Goal: Information Seeking & Learning: Learn about a topic

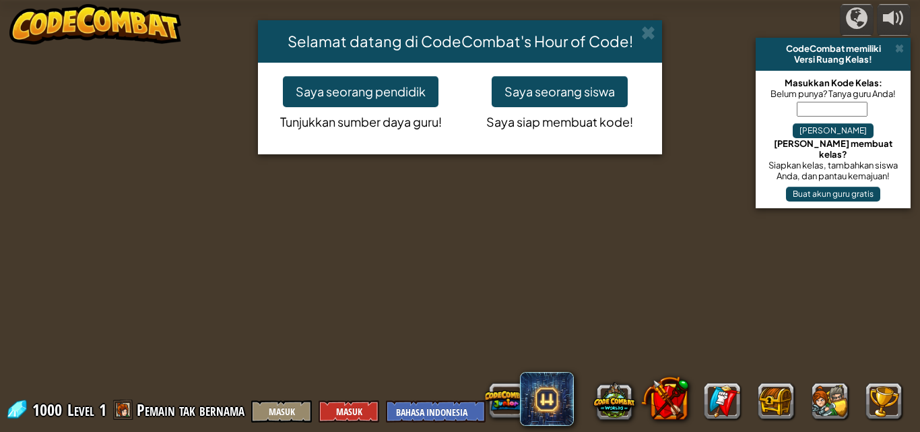
select select "id"
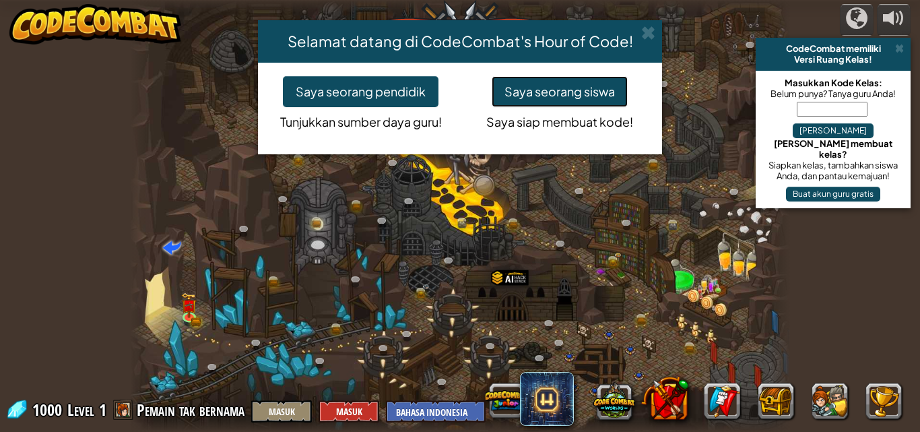
click at [540, 94] on button "Saya seorang siswa" at bounding box center [560, 91] width 136 height 31
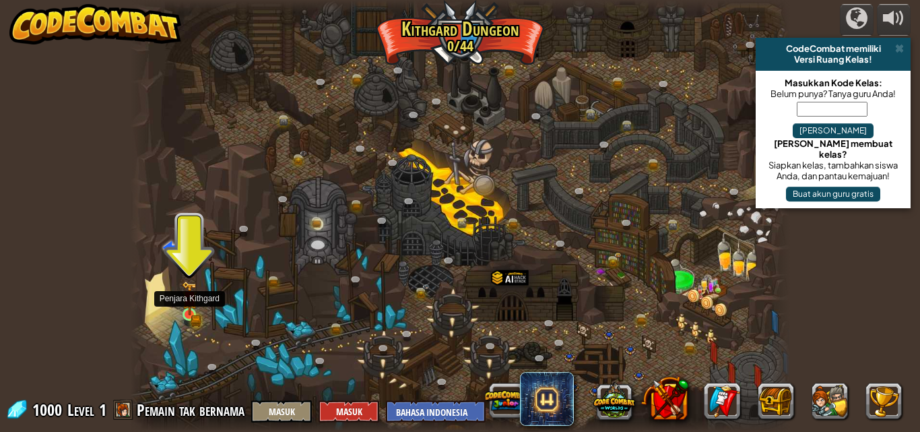
click at [193, 315] on img at bounding box center [189, 298] width 15 height 34
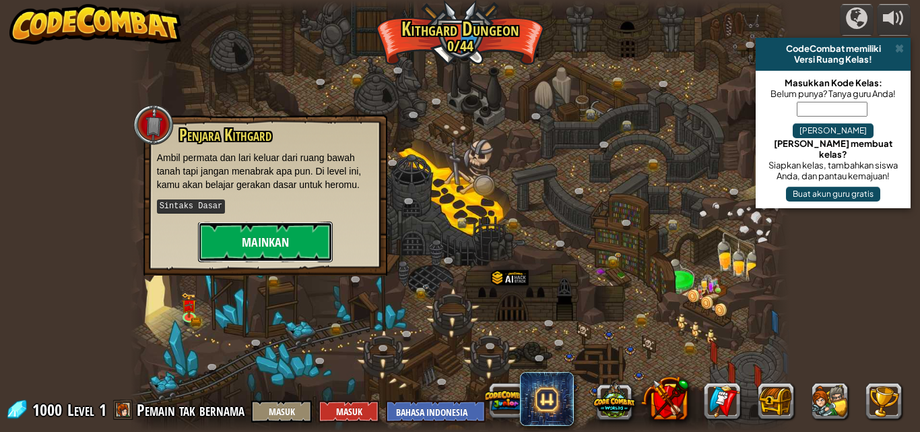
click at [269, 236] on button "Mainkan" at bounding box center [265, 242] width 135 height 40
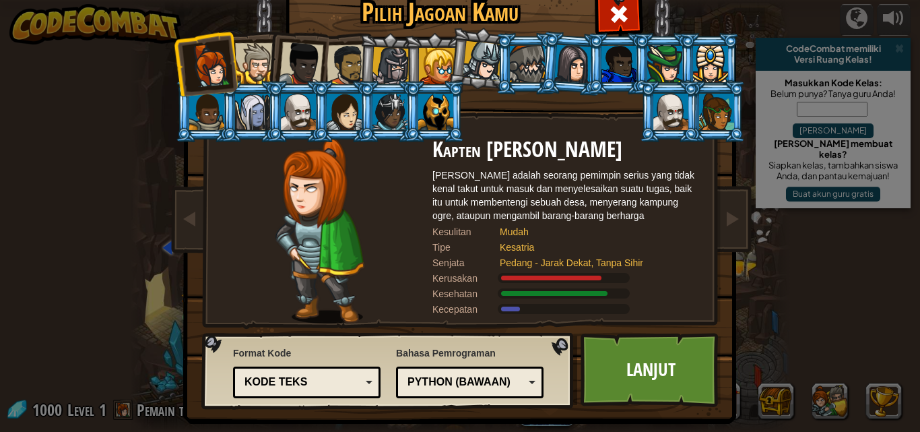
click at [253, 48] on div at bounding box center [255, 63] width 41 height 41
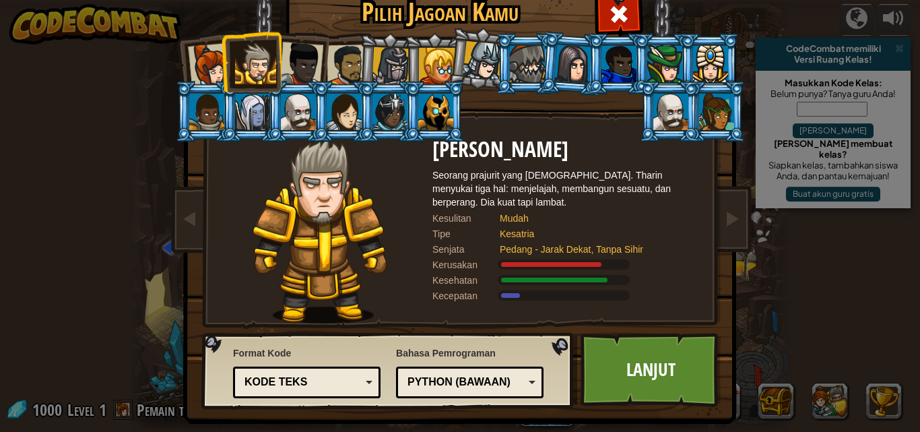
click at [249, 107] on div at bounding box center [252, 112] width 35 height 36
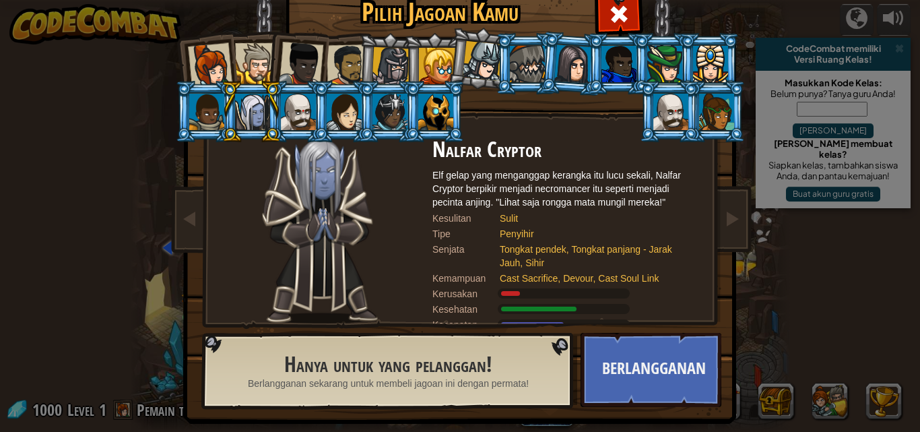
click at [331, 103] on div at bounding box center [344, 112] width 35 height 36
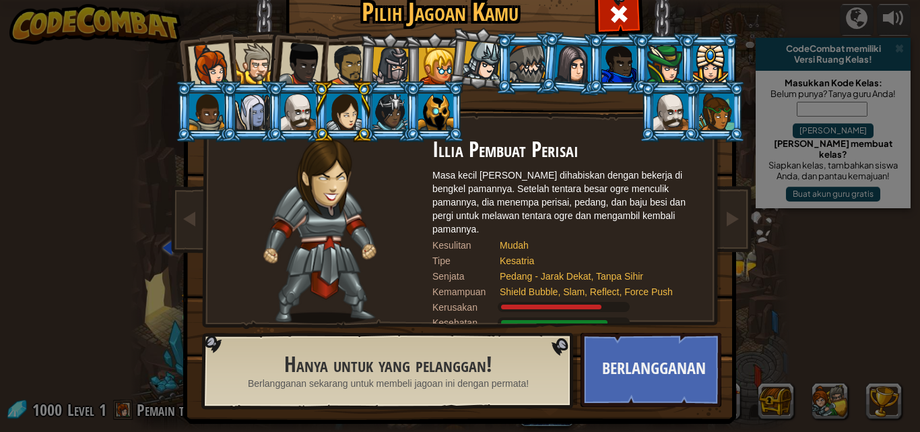
click at [379, 69] on div at bounding box center [391, 66] width 38 height 38
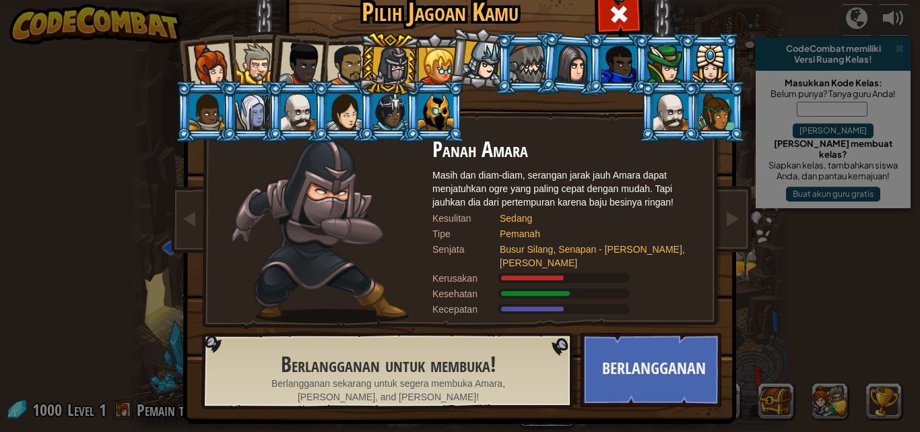
click at [327, 67] on div at bounding box center [348, 65] width 42 height 42
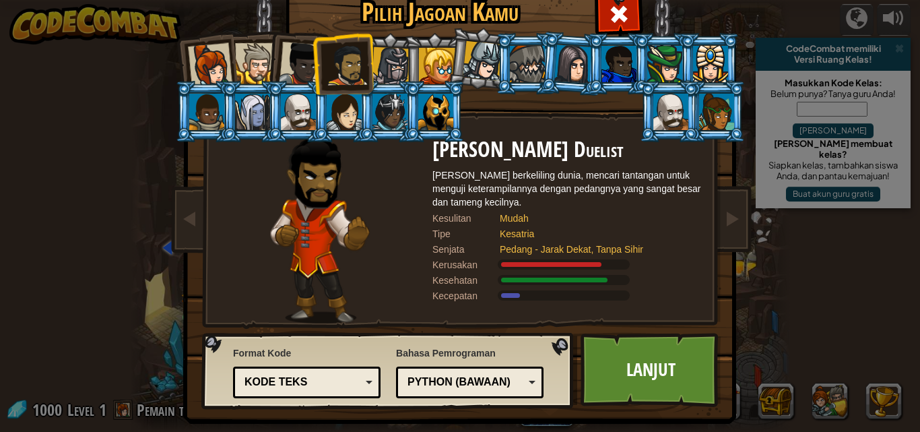
click at [534, 59] on div at bounding box center [527, 64] width 35 height 36
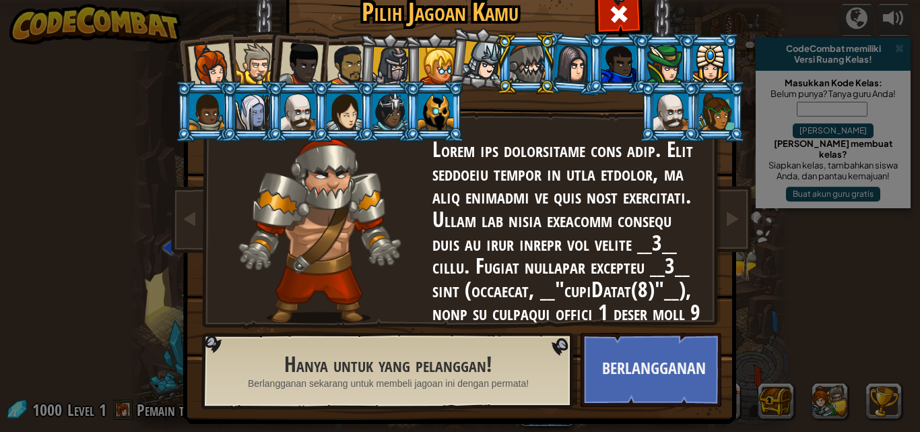
click at [207, 73] on div at bounding box center [210, 65] width 44 height 44
